Goal: Transaction & Acquisition: Purchase product/service

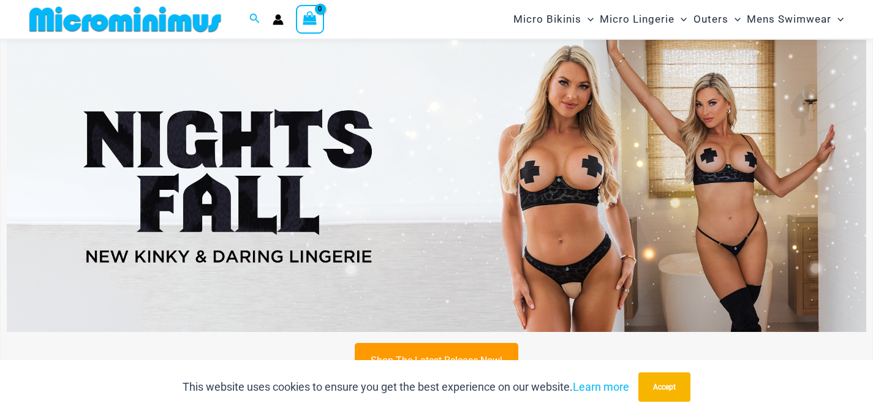
scroll to position [44, 0]
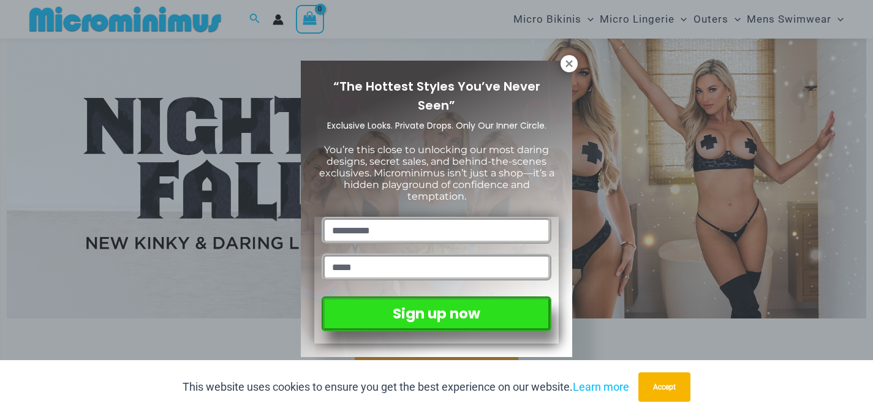
click at [278, 178] on div "“The Hottest Styles You’ve Never Seen” Exclusive Looks. Private Drops. Only Our…" at bounding box center [436, 207] width 873 height 414
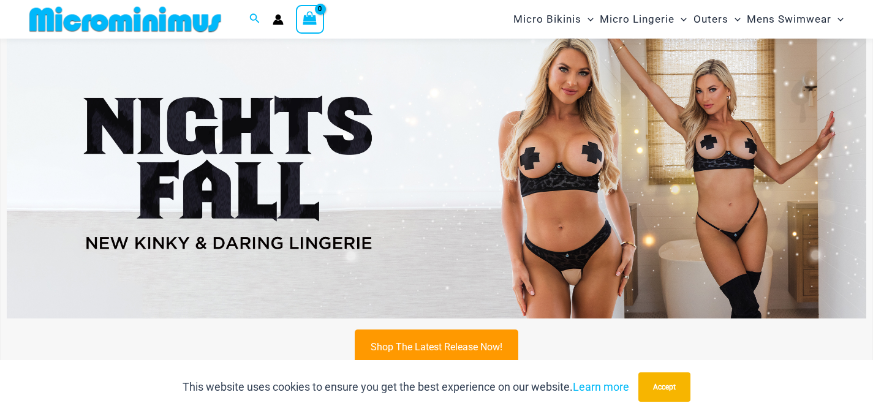
click at [254, 189] on img at bounding box center [437, 172] width 860 height 292
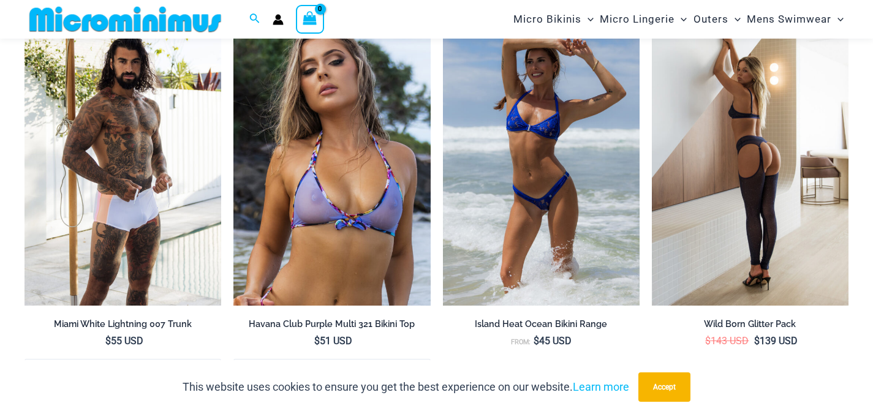
scroll to position [2340, 0]
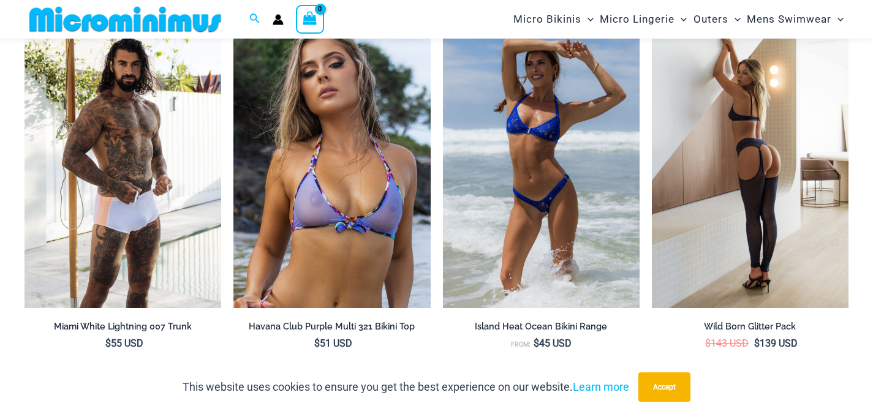
click at [749, 151] on img at bounding box center [750, 160] width 197 height 295
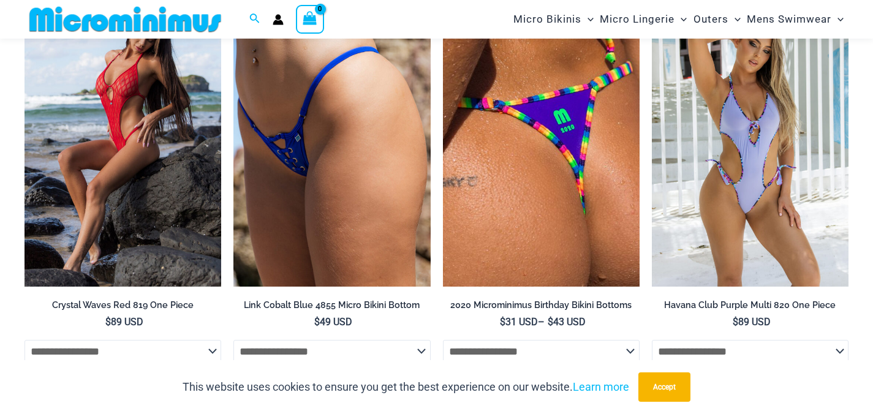
scroll to position [3184, 0]
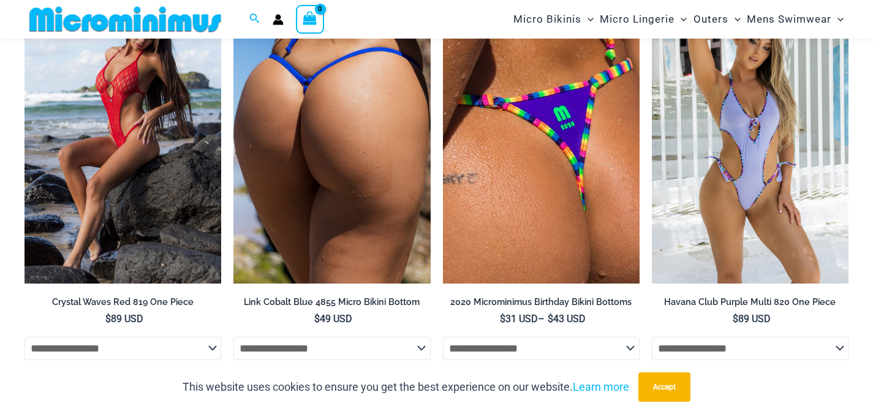
click at [329, 176] on img at bounding box center [331, 135] width 197 height 295
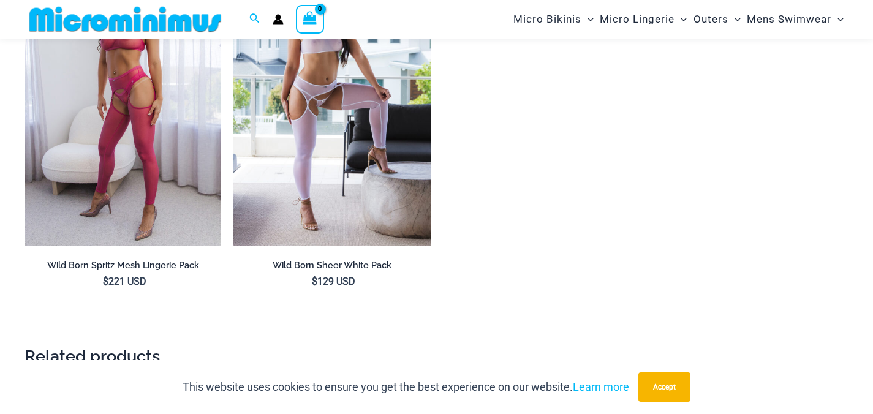
scroll to position [1499, 0]
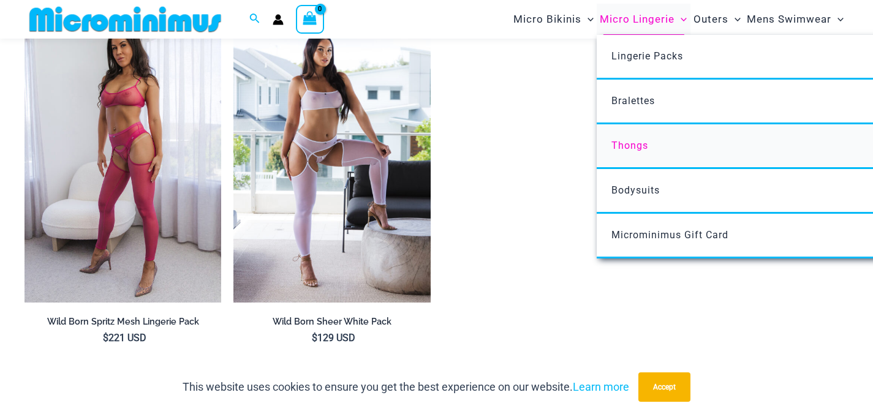
click at [637, 151] on span "Thongs" at bounding box center [630, 146] width 37 height 12
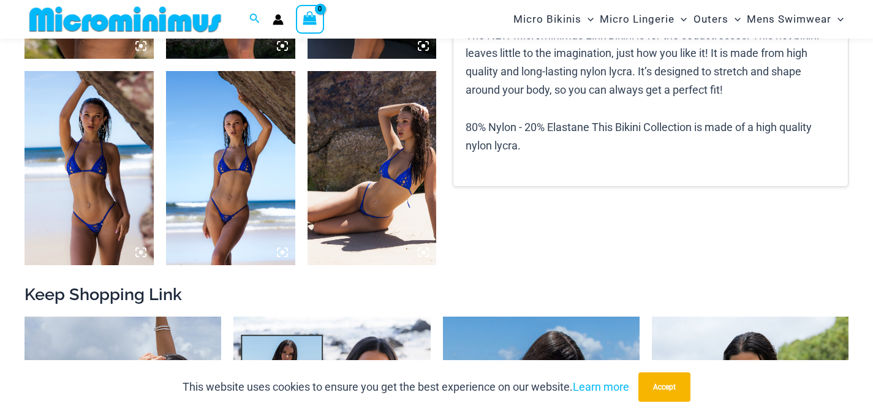
scroll to position [881, 0]
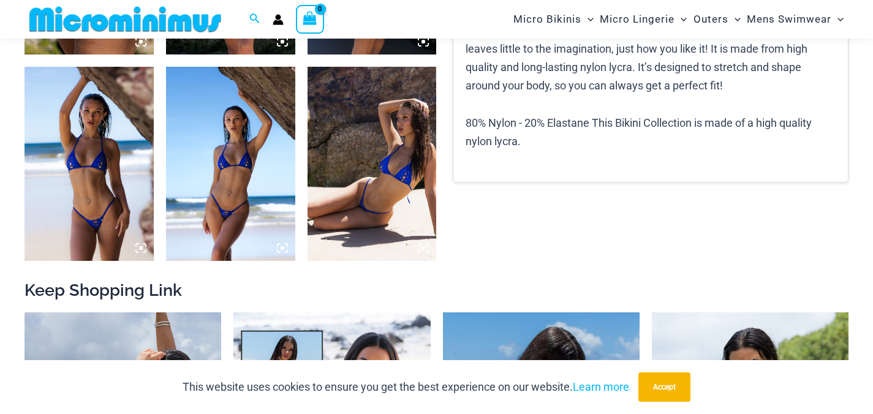
click at [281, 246] on icon at bounding box center [283, 248] width 4 height 4
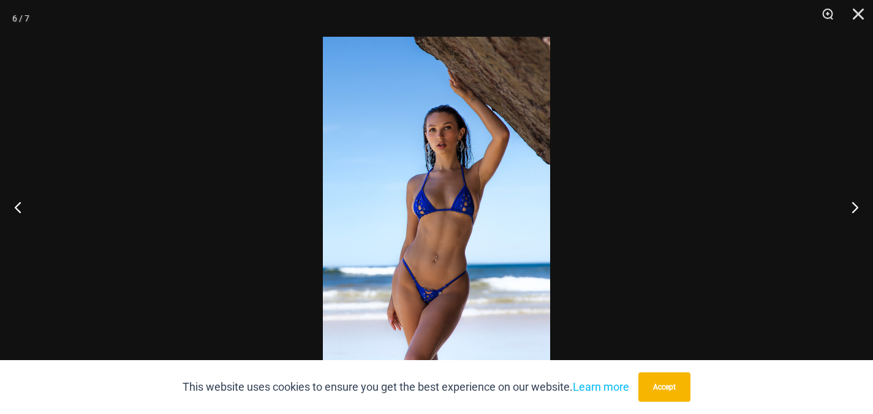
click at [393, 229] on img at bounding box center [436, 207] width 227 height 341
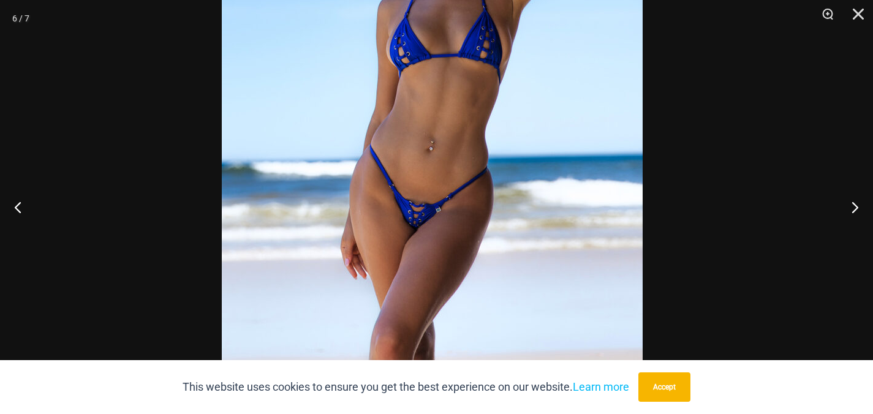
click at [414, 109] on img at bounding box center [432, 50] width 421 height 631
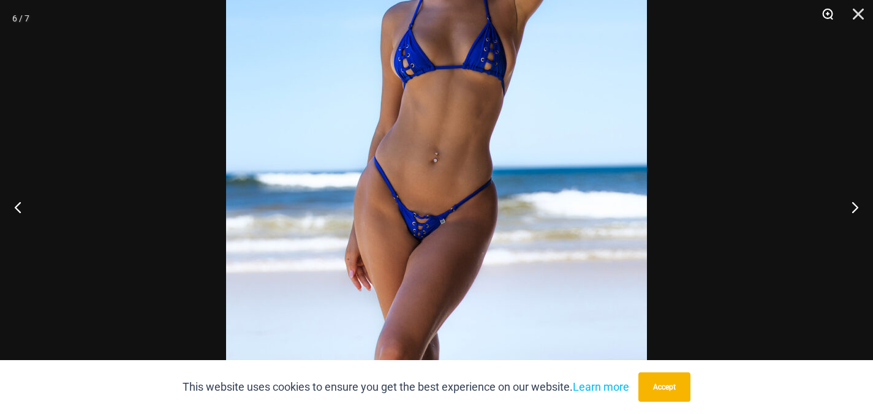
click at [828, 13] on button "Zoom" at bounding box center [823, 18] width 31 height 37
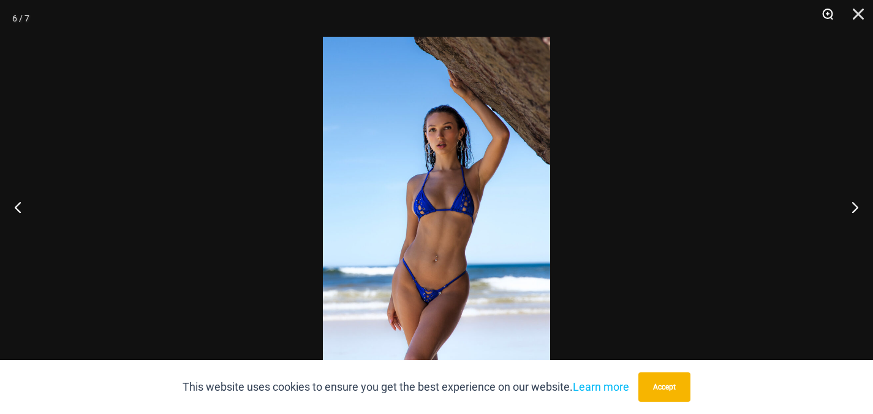
click at [828, 13] on button "Zoom" at bounding box center [823, 18] width 31 height 37
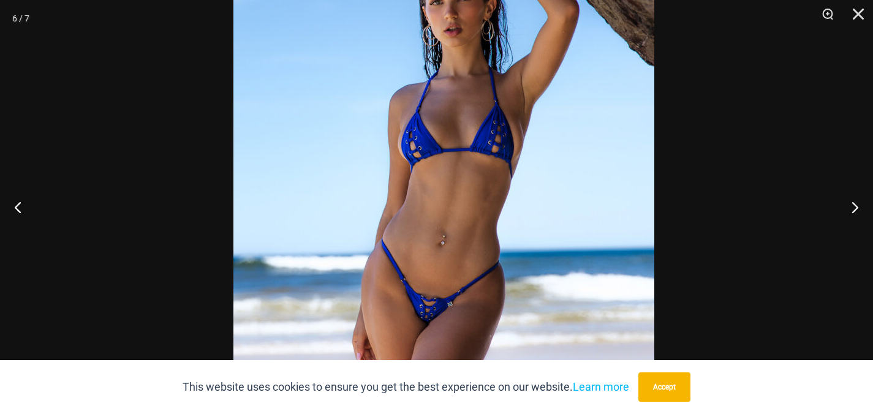
click at [501, 177] on img at bounding box center [443, 144] width 421 height 631
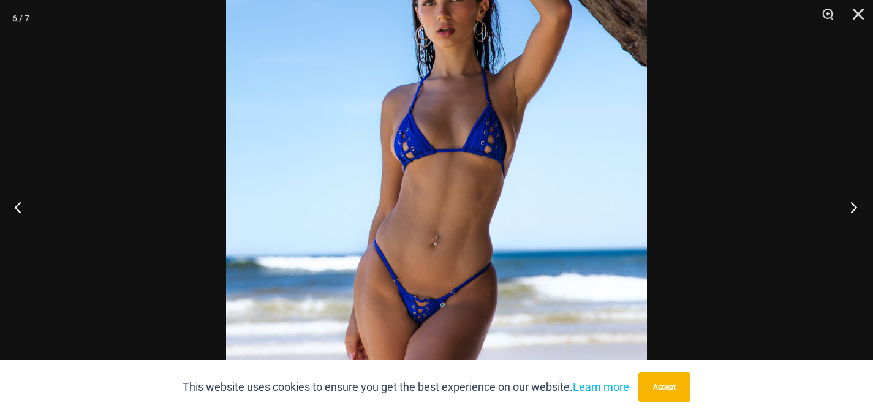
click at [853, 205] on button "Next" at bounding box center [850, 206] width 46 height 61
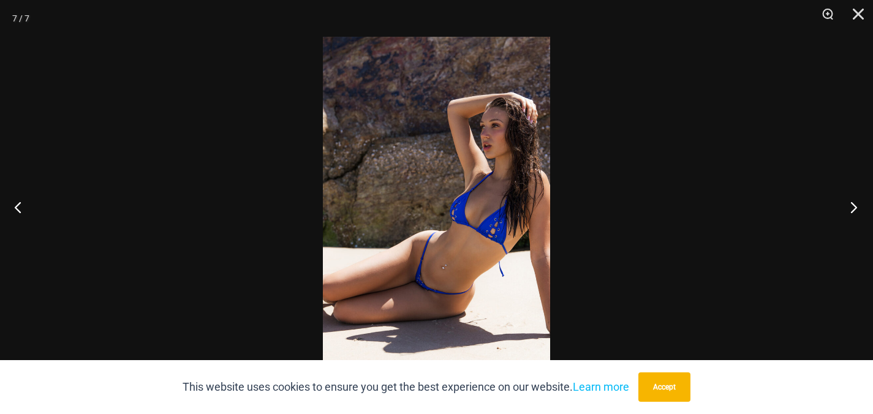
click at [853, 205] on button "Next" at bounding box center [850, 206] width 46 height 61
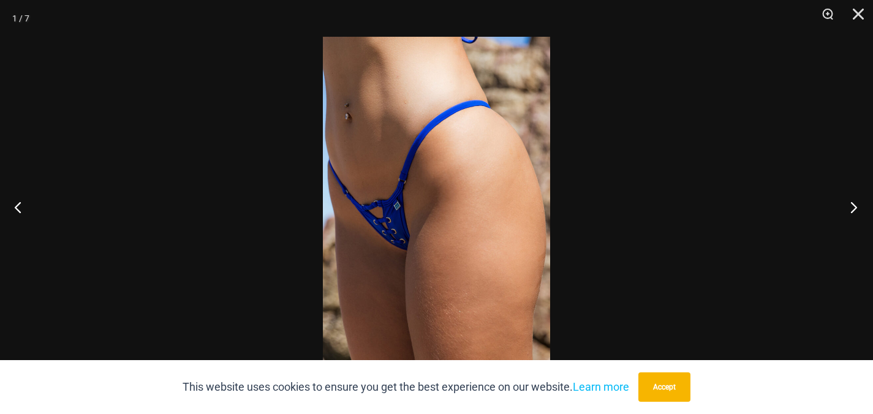
click at [853, 205] on button "Next" at bounding box center [850, 206] width 46 height 61
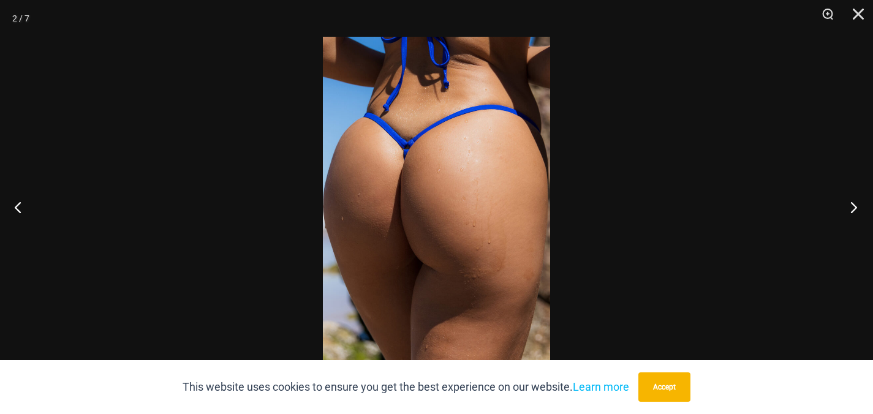
click at [853, 205] on button "Next" at bounding box center [850, 206] width 46 height 61
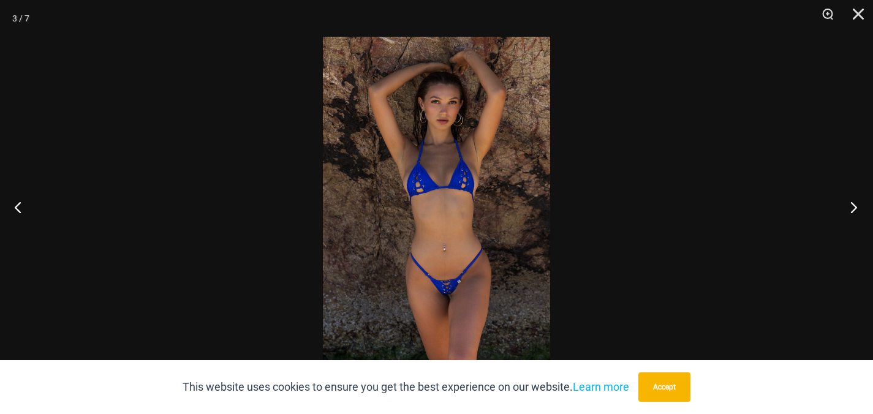
click at [853, 205] on button "Next" at bounding box center [850, 206] width 46 height 61
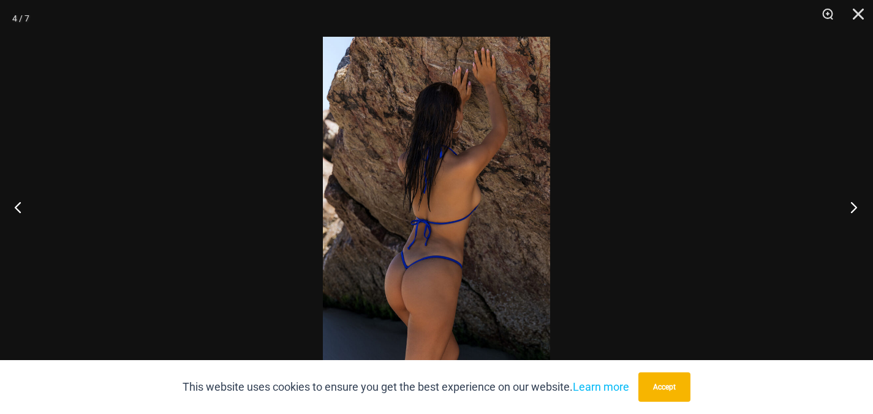
click at [853, 205] on button "Next" at bounding box center [850, 206] width 46 height 61
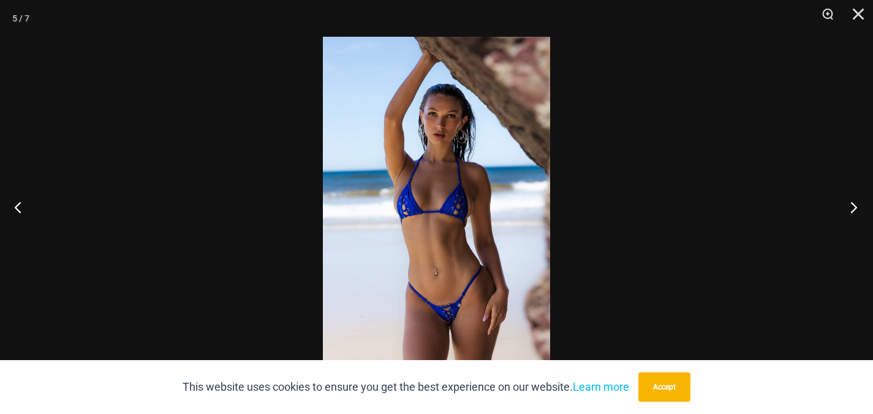
click at [853, 205] on button "Next" at bounding box center [850, 206] width 46 height 61
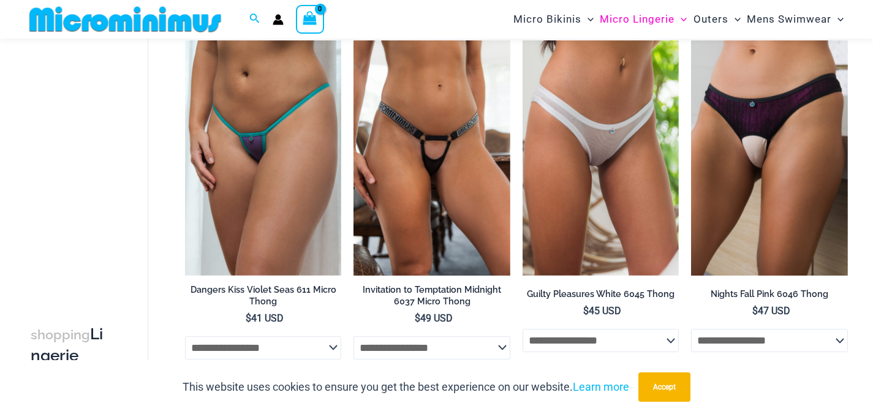
scroll to position [795, 0]
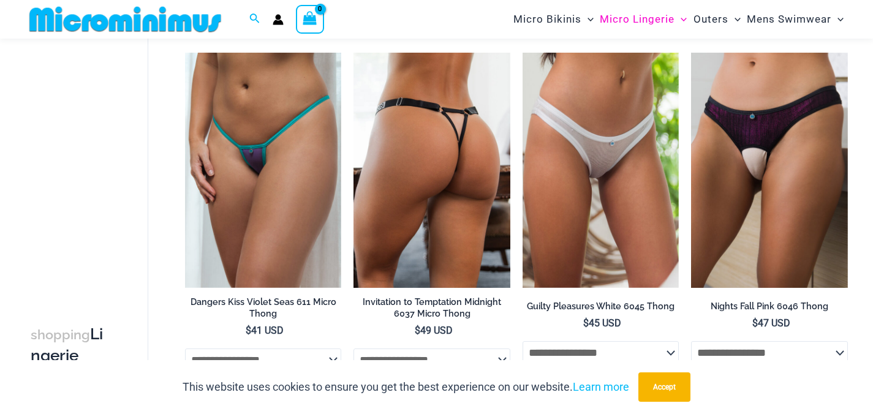
click at [445, 172] on img at bounding box center [432, 170] width 157 height 235
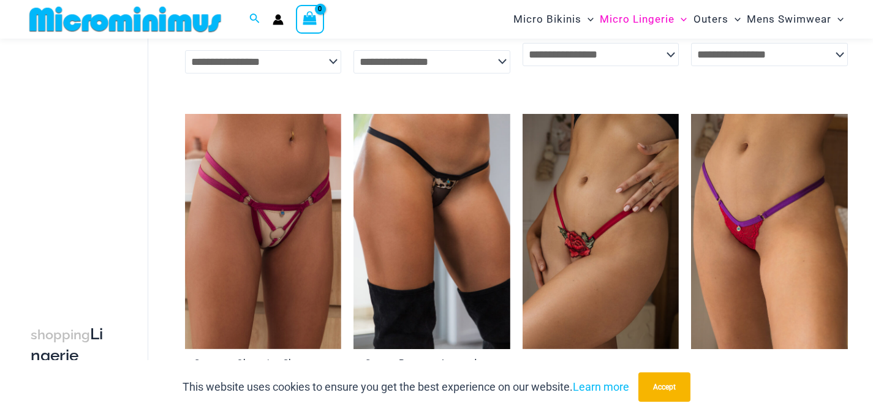
scroll to position [1096, 0]
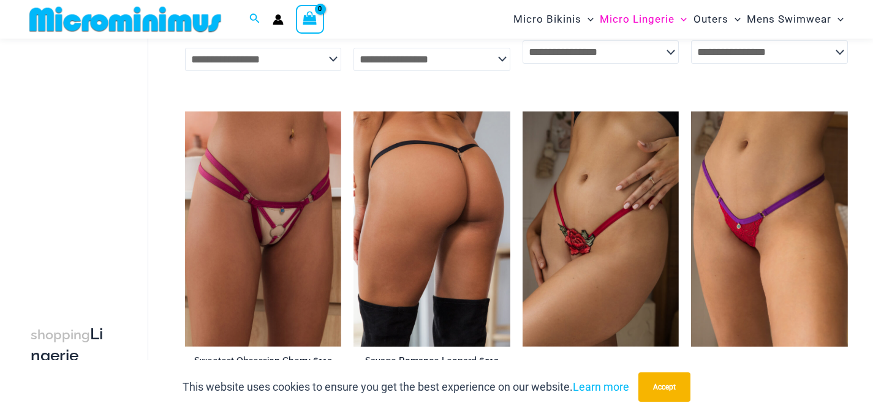
click at [449, 181] on img at bounding box center [432, 229] width 157 height 235
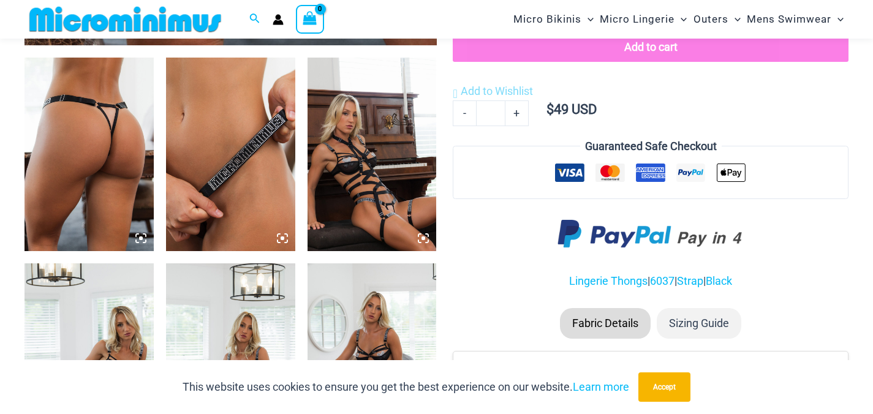
scroll to position [676, 0]
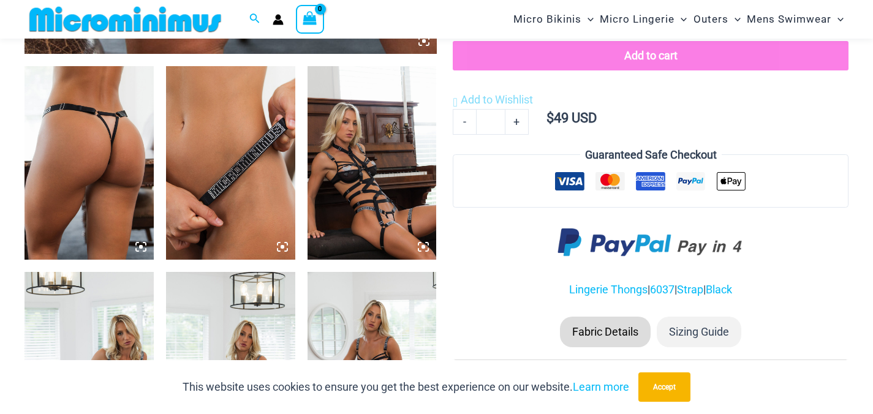
click at [373, 206] on img at bounding box center [372, 163] width 129 height 194
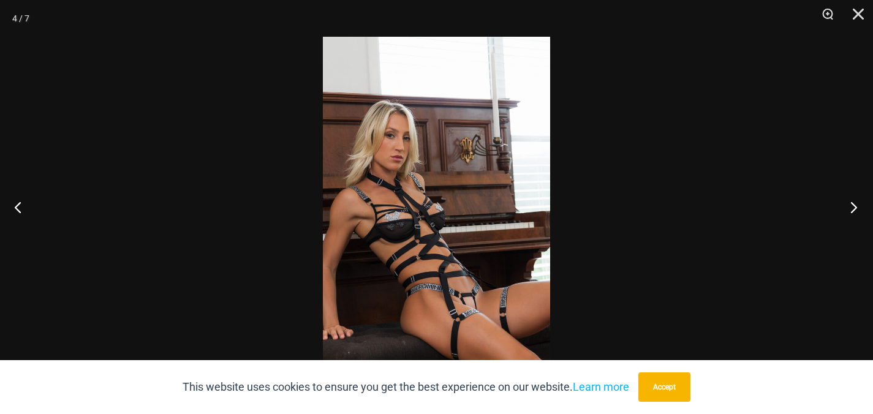
click at [853, 208] on button "Next" at bounding box center [850, 206] width 46 height 61
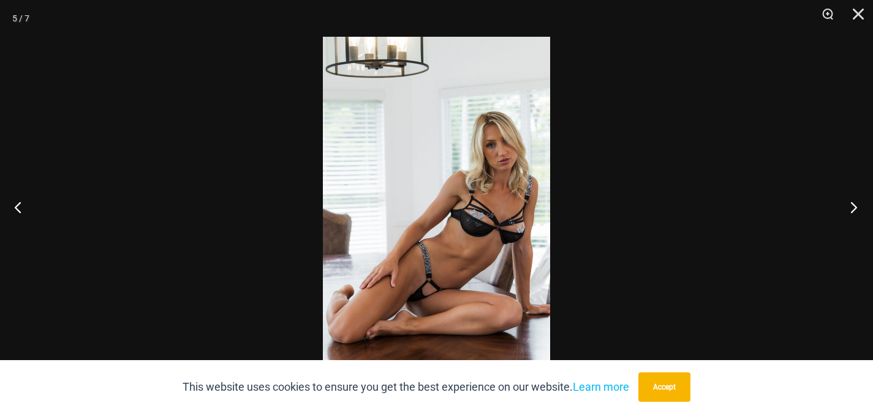
click at [853, 208] on button "Next" at bounding box center [850, 206] width 46 height 61
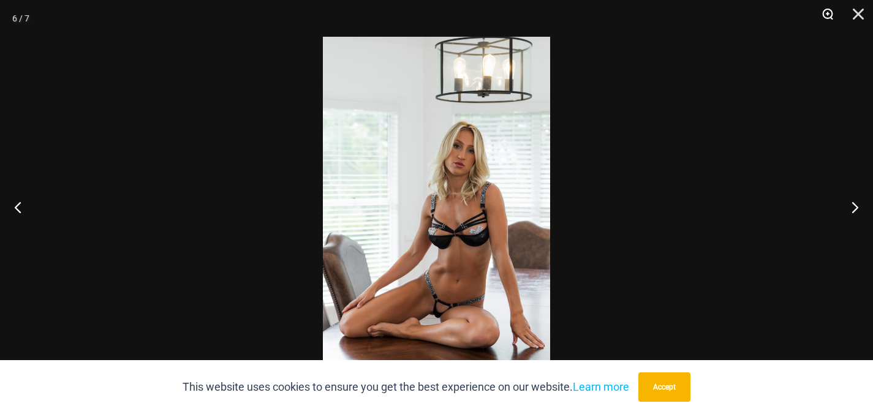
click at [827, 13] on button "Zoom" at bounding box center [823, 18] width 31 height 37
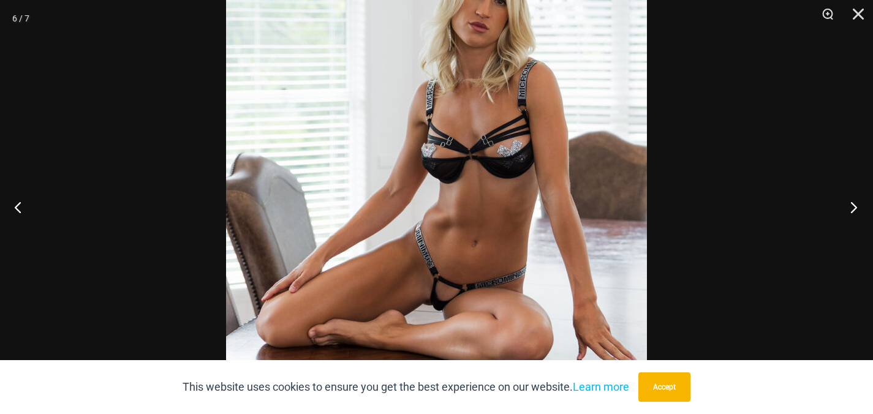
click at [854, 206] on button "Next" at bounding box center [850, 206] width 46 height 61
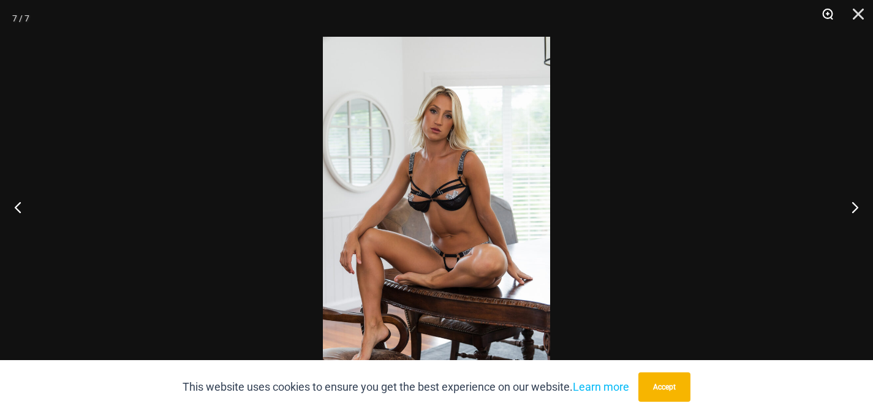
click at [829, 12] on button "Zoom" at bounding box center [823, 18] width 31 height 37
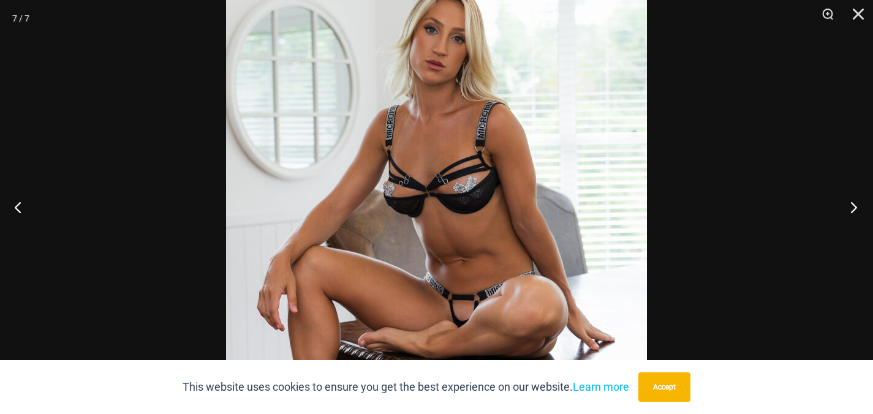
click at [854, 208] on button "Next" at bounding box center [850, 206] width 46 height 61
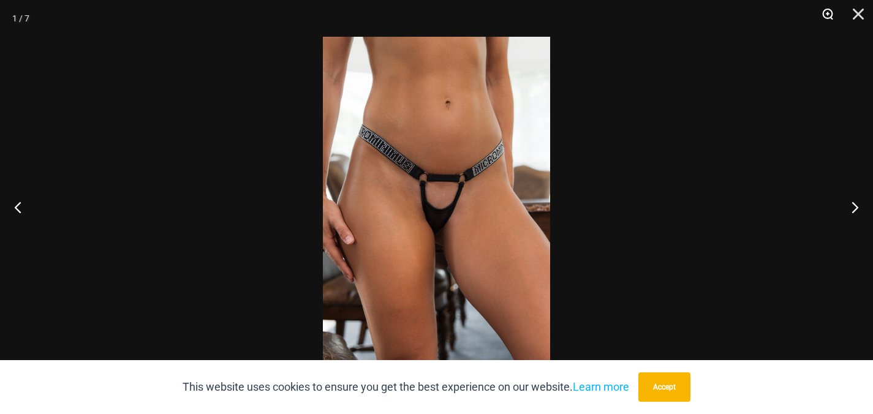
click at [828, 12] on button "Zoom" at bounding box center [823, 18] width 31 height 37
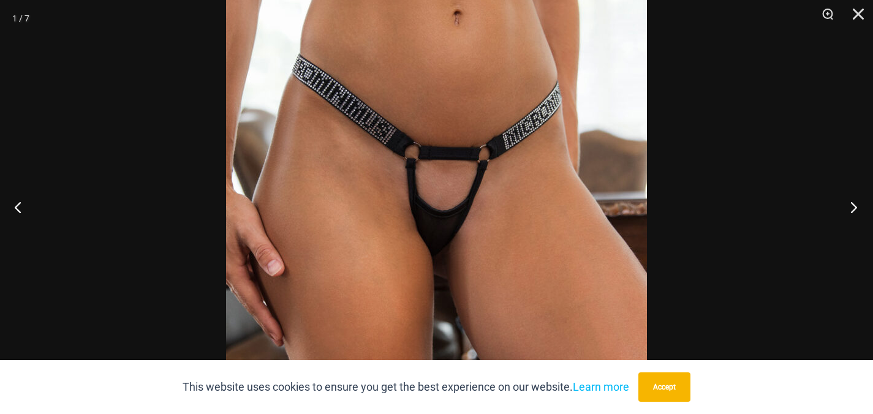
click at [852, 210] on button "Next" at bounding box center [850, 206] width 46 height 61
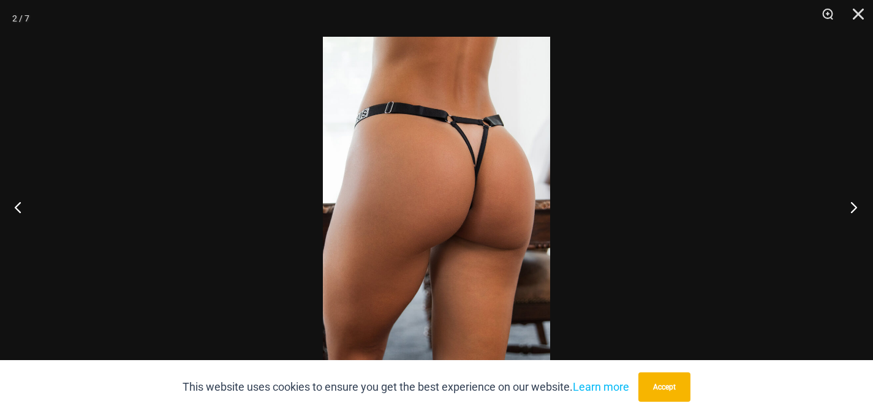
click at [852, 210] on button "Next" at bounding box center [850, 206] width 46 height 61
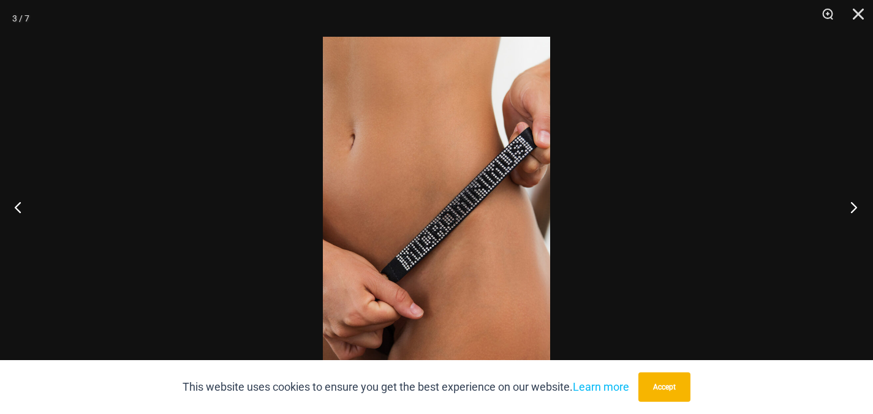
click at [852, 210] on button "Next" at bounding box center [850, 206] width 46 height 61
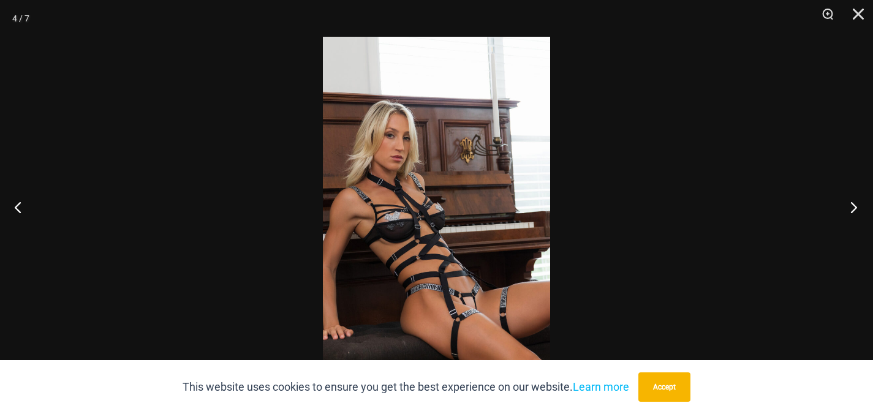
click at [852, 210] on button "Next" at bounding box center [850, 206] width 46 height 61
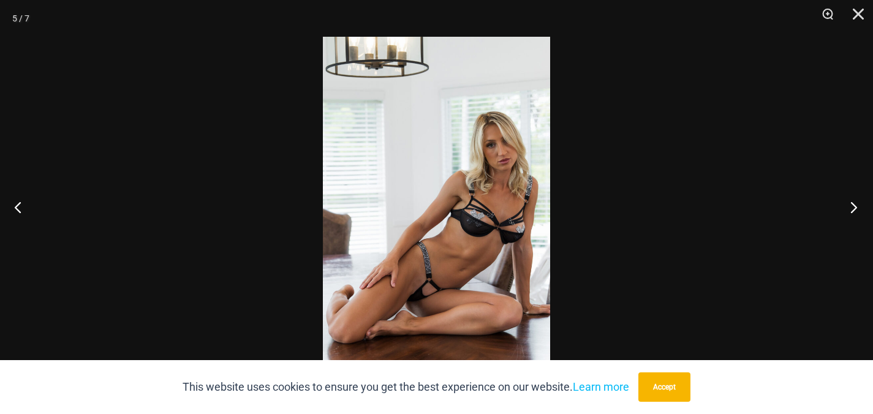
click at [852, 210] on button "Next" at bounding box center [850, 206] width 46 height 61
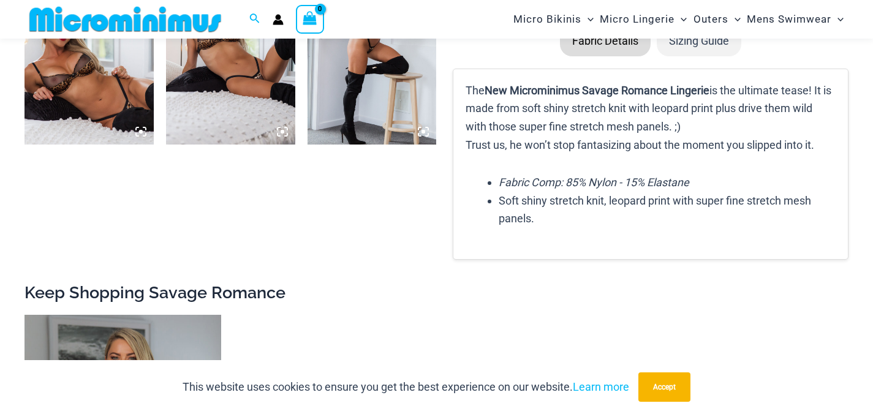
scroll to position [994, 0]
